Goal: Transaction & Acquisition: Purchase product/service

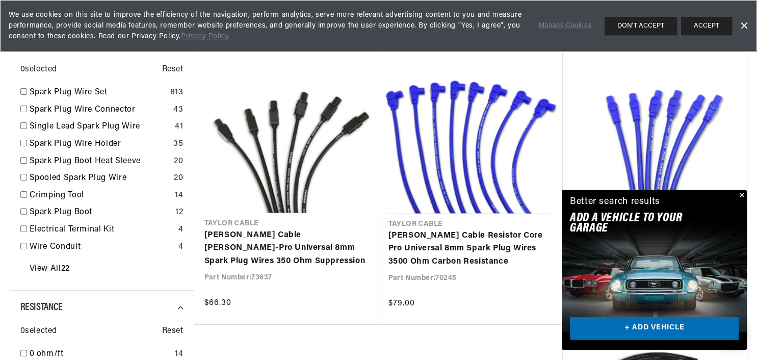
scroll to position [0, 309]
click at [665, 325] on link "+ ADD VEHICLE" at bounding box center [654, 328] width 169 height 23
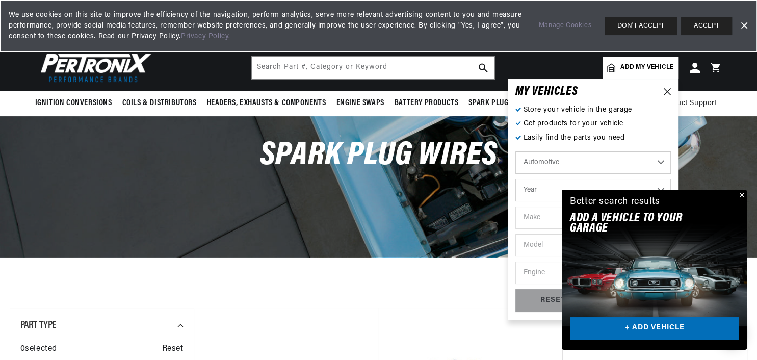
scroll to position [0, 0]
click at [516, 151] on select "Automotive Agricultural Industrial Marine Motorcycle" at bounding box center [594, 162] width 156 height 22
click at [580, 161] on select "Automotive Agricultural Industrial Marine Motorcycle" at bounding box center [594, 162] width 156 height 22
click at [516, 179] on select "Year [DATE] 2025 2024 2023 2022 2021 2020 2019 2018 2017 2016 2015 2014 2013 20…" at bounding box center [594, 190] width 156 height 22
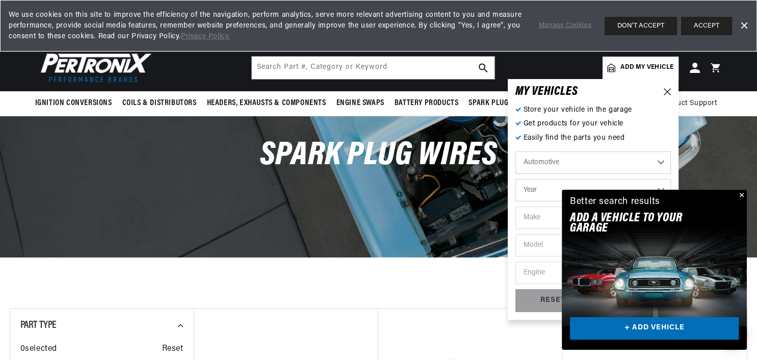
click at [741, 195] on button "Close" at bounding box center [741, 196] width 12 height 12
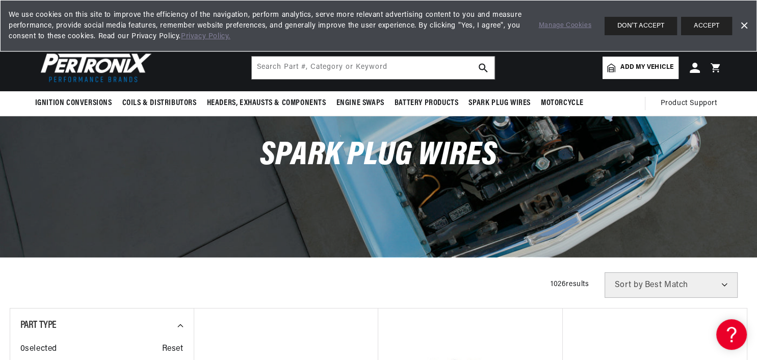
click at [644, 61] on link "Add my vehicle" at bounding box center [640, 68] width 75 height 22
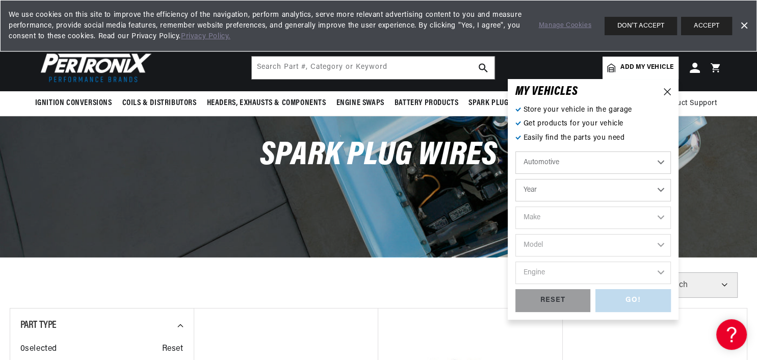
scroll to position [0, 0]
click at [516, 179] on select "Year [DATE] 2025 2024 2023 2022 2021 2020 2019 2018 2017 2016 2015 2014 2013 20…" at bounding box center [594, 190] width 156 height 22
select select "1985"
click option "1985" at bounding box center [0, 0] width 0 height 0
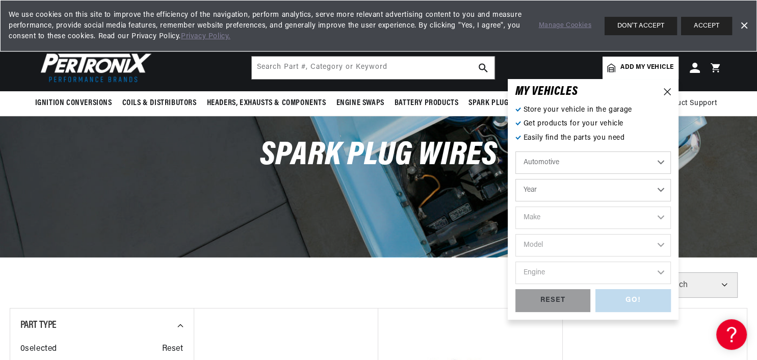
select select "1985"
click at [516, 207] on select "Make American Motors Avanti Bentley Buick Cadillac Chevrolet Chrysler Dodge Exc…" at bounding box center [594, 218] width 156 height 22
select select "Ford"
click option "Ford" at bounding box center [0, 0] width 0 height 0
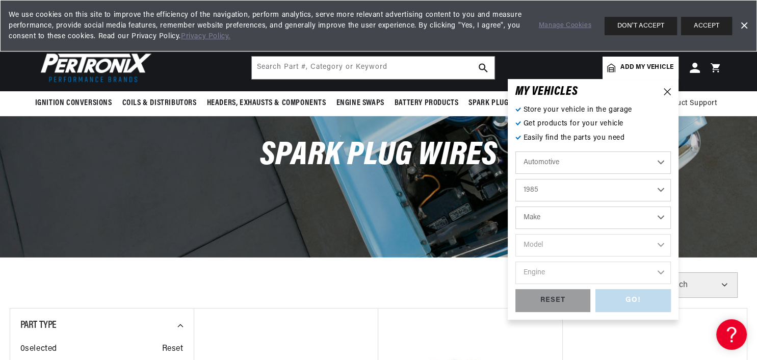
select select "Ford"
click at [540, 219] on select "Make American Motors Avanti Bentley Buick Cadillac Chevrolet Chrysler Dodge Exc…" at bounding box center [594, 218] width 156 height 22
click at [516, 234] on select "Model Bronco Bronco II E-150 Econoline E-150 Econoline Club Wagon E-250 Econoli…" at bounding box center [594, 245] width 156 height 22
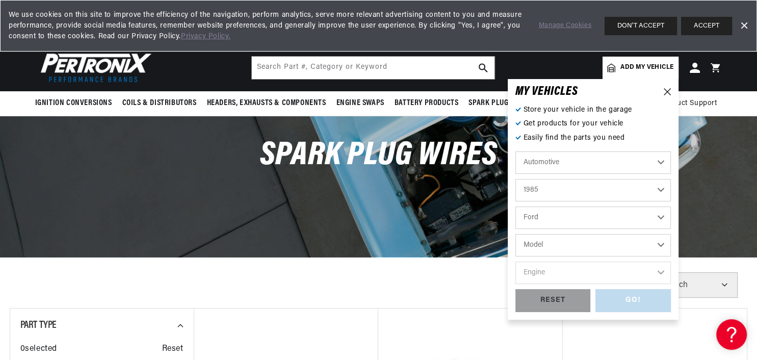
select select "Mustang"
click option "Mustang" at bounding box center [0, 0] width 0 height 0
select select "Mustang"
click at [516, 262] on select "Engine 2.3L 5.0L" at bounding box center [594, 273] width 156 height 22
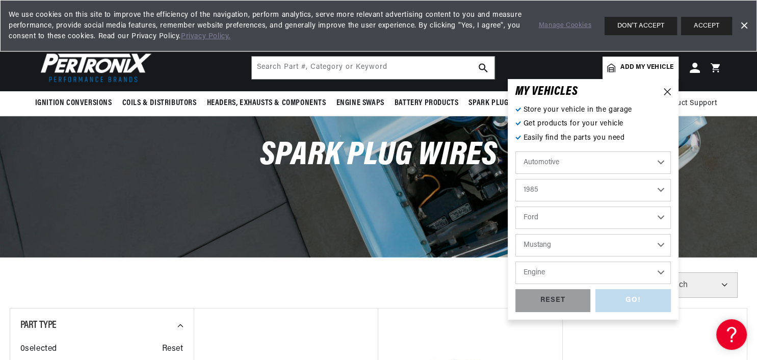
click at [666, 275] on select "Engine 2.3L 5.0L" at bounding box center [594, 273] width 156 height 22
select select "5.0L"
click option "5.0L" at bounding box center [0, 0] width 0 height 0
select select "5.0L"
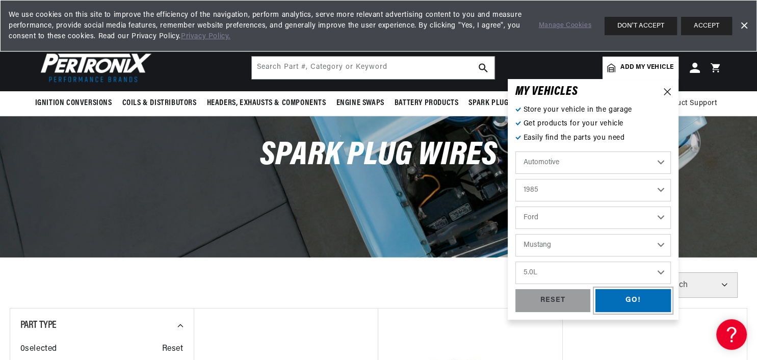
click at [618, 300] on div "GO!" at bounding box center [633, 300] width 75 height 23
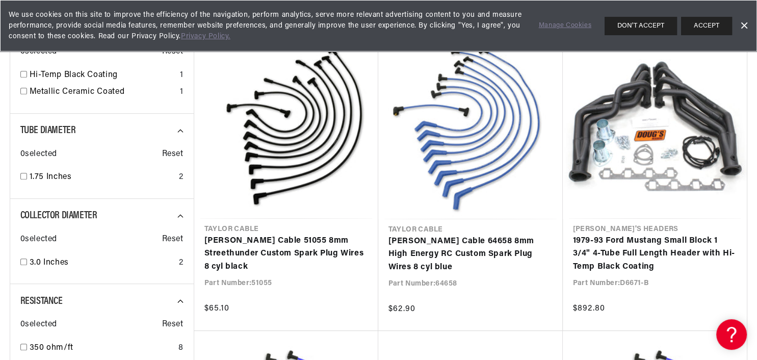
scroll to position [460, 0]
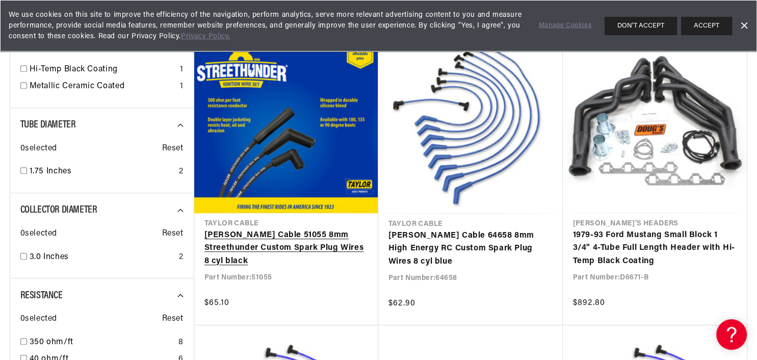
click at [340, 236] on link "Taylor Cable 51055 8mm Streethunder Custom Spark Plug Wires 8 cyl black" at bounding box center [287, 248] width 164 height 39
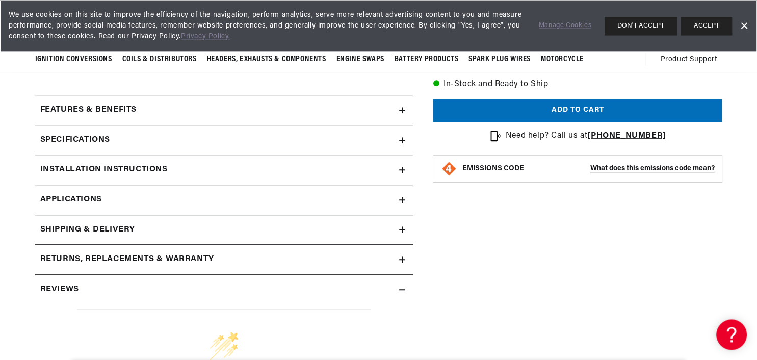
scroll to position [405, 0]
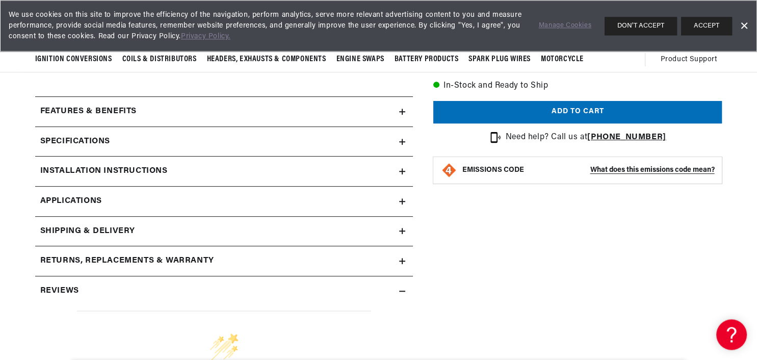
click at [403, 201] on icon at bounding box center [402, 201] width 6 height 0
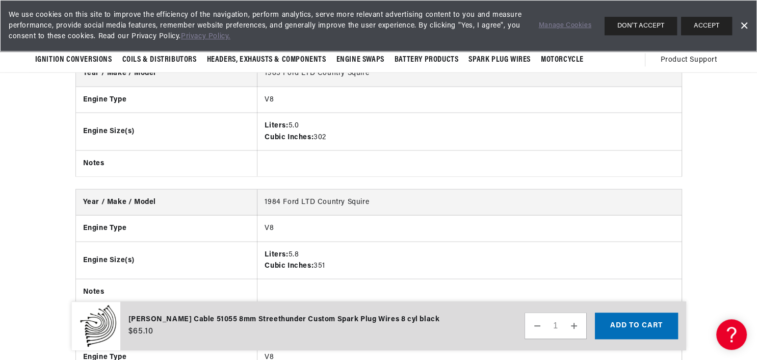
scroll to position [1915, 0]
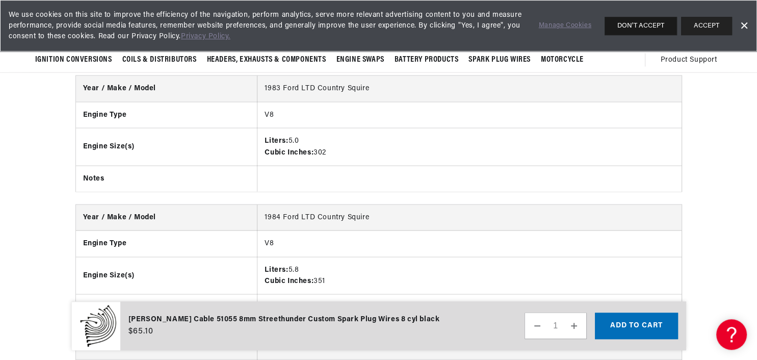
click at [623, 24] on button "DON'T ACCEPT" at bounding box center [641, 26] width 72 height 18
